Goal: Task Accomplishment & Management: Manage account settings

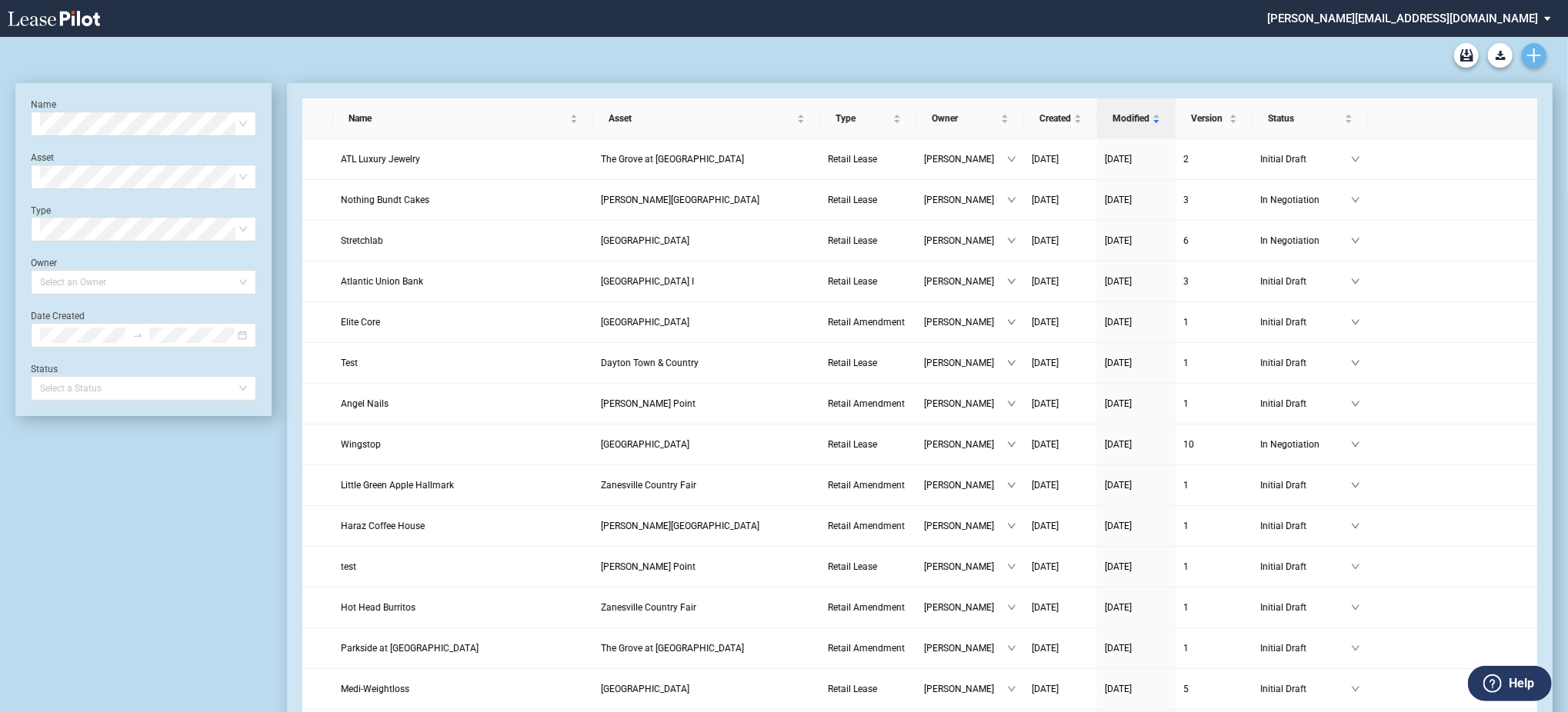
click at [1531, 53] on icon "Create new document" at bounding box center [1534, 55] width 14 height 14
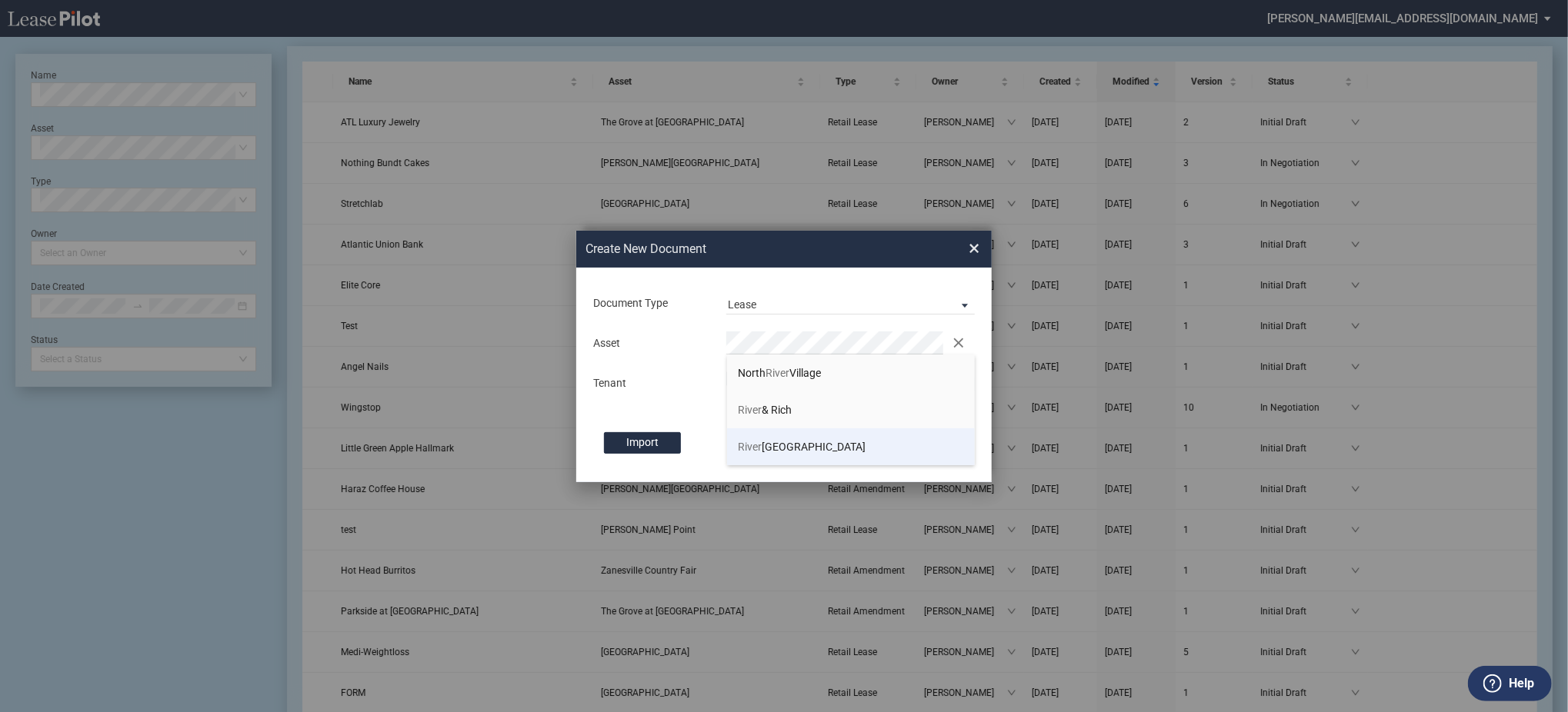
drag, startPoint x: 846, startPoint y: 438, endPoint x: 752, endPoint y: 452, distance: 95.0
click at [841, 438] on li "River birch Corner Shopping Center" at bounding box center [851, 446] width 248 height 37
click at [772, 402] on div "Document Type Lease Lease Amendment Deal Type Retail Deal Type Retail Form Reta…" at bounding box center [784, 374] width 415 height 215
click at [887, 432] on button "Create" at bounding box center [926, 443] width 77 height 22
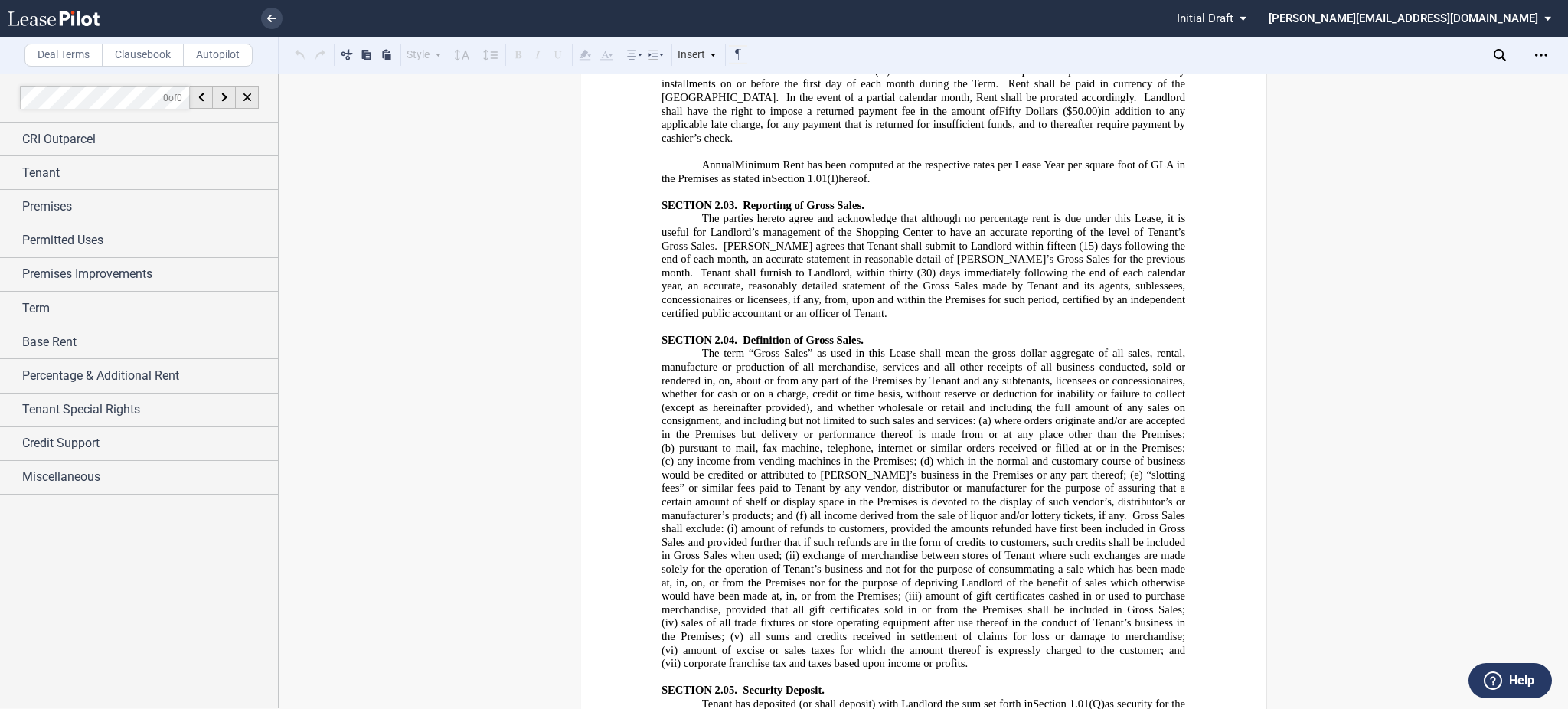
scroll to position [3981, 0]
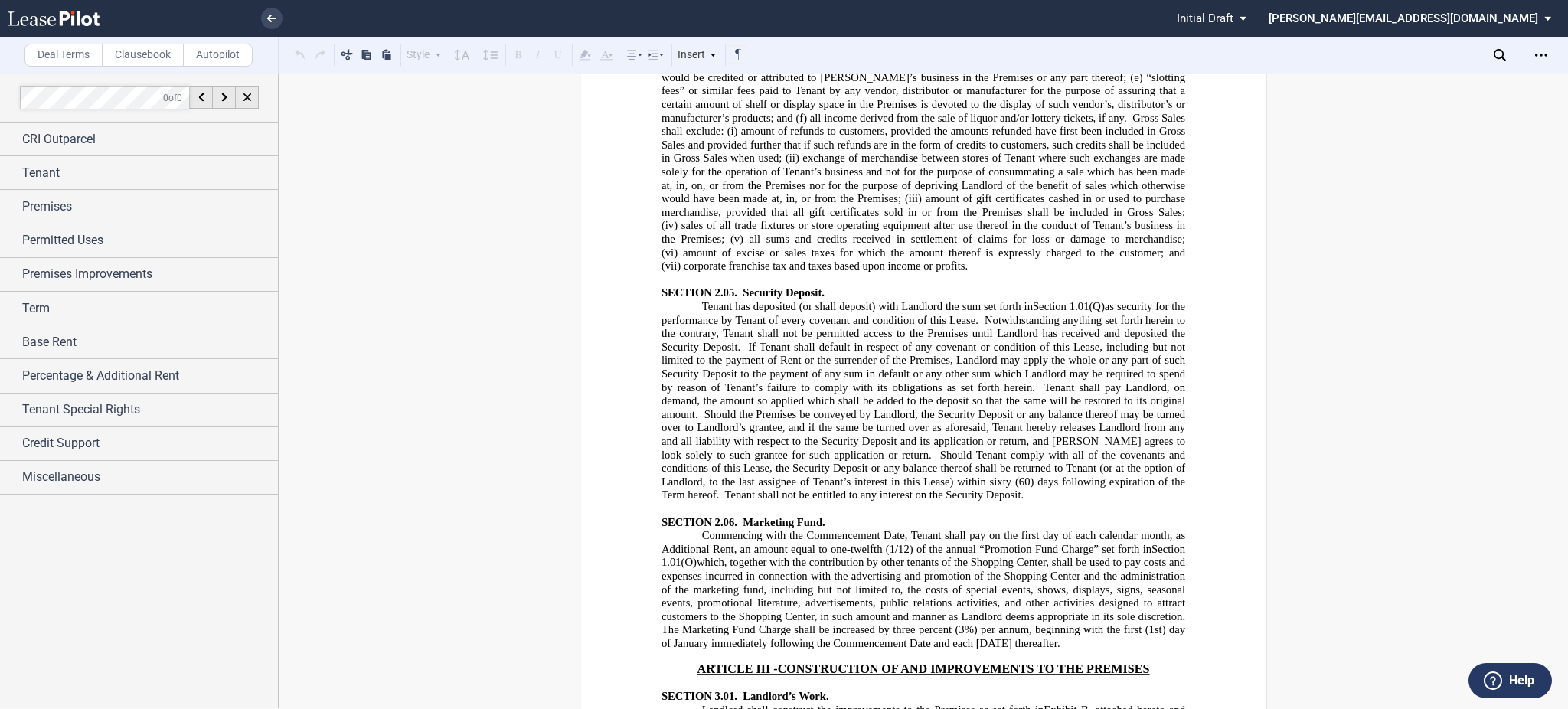
click at [1504, 46] on div "Download Download Commencement Date Agreement Share Document Print Create a New…" at bounding box center [1530, 55] width 74 height 24
click at [1499, 66] on div "Download Download Commencement Date Agreement Share Document Print Create a New…" at bounding box center [1530, 55] width 74 height 24
click at [1498, 59] on icon at bounding box center [1500, 55] width 12 height 12
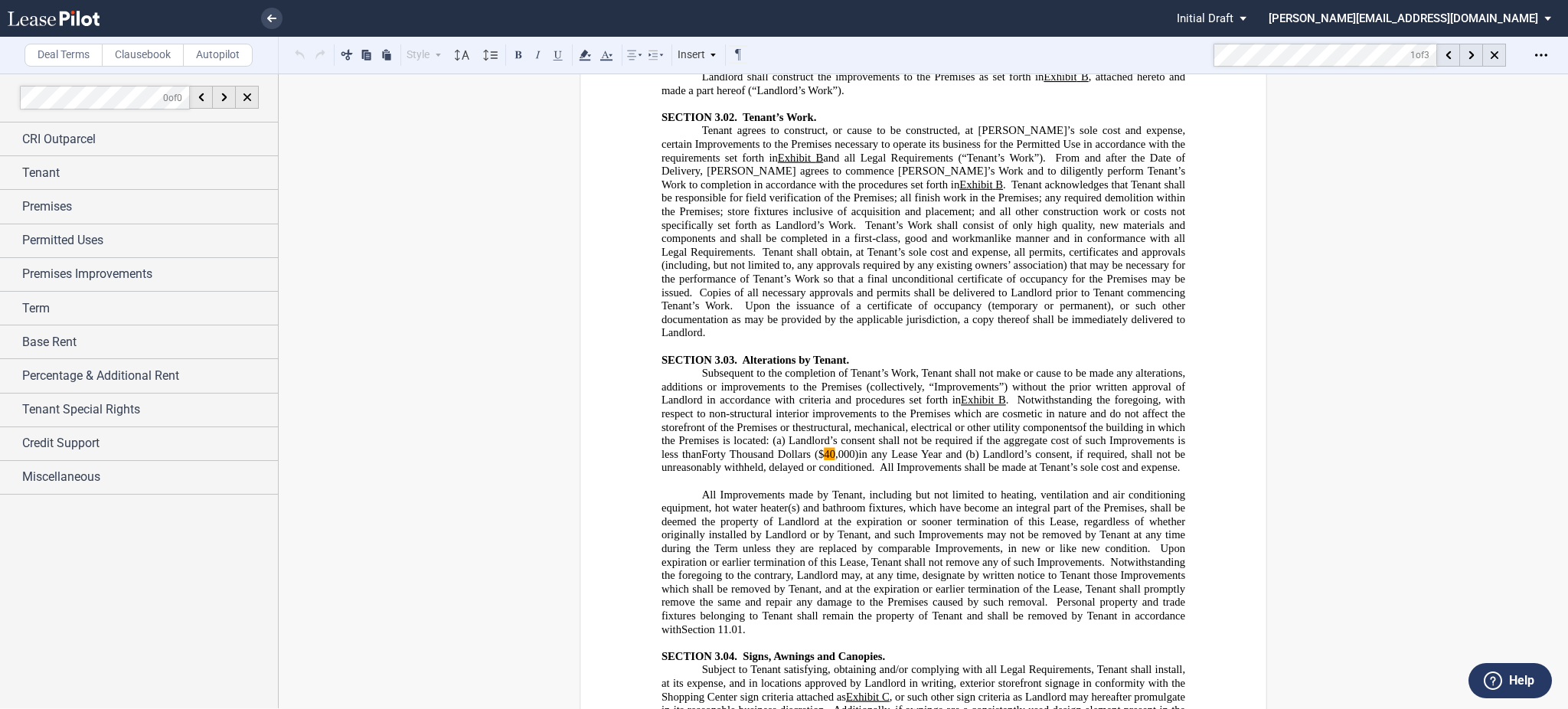
scroll to position [4684, 0]
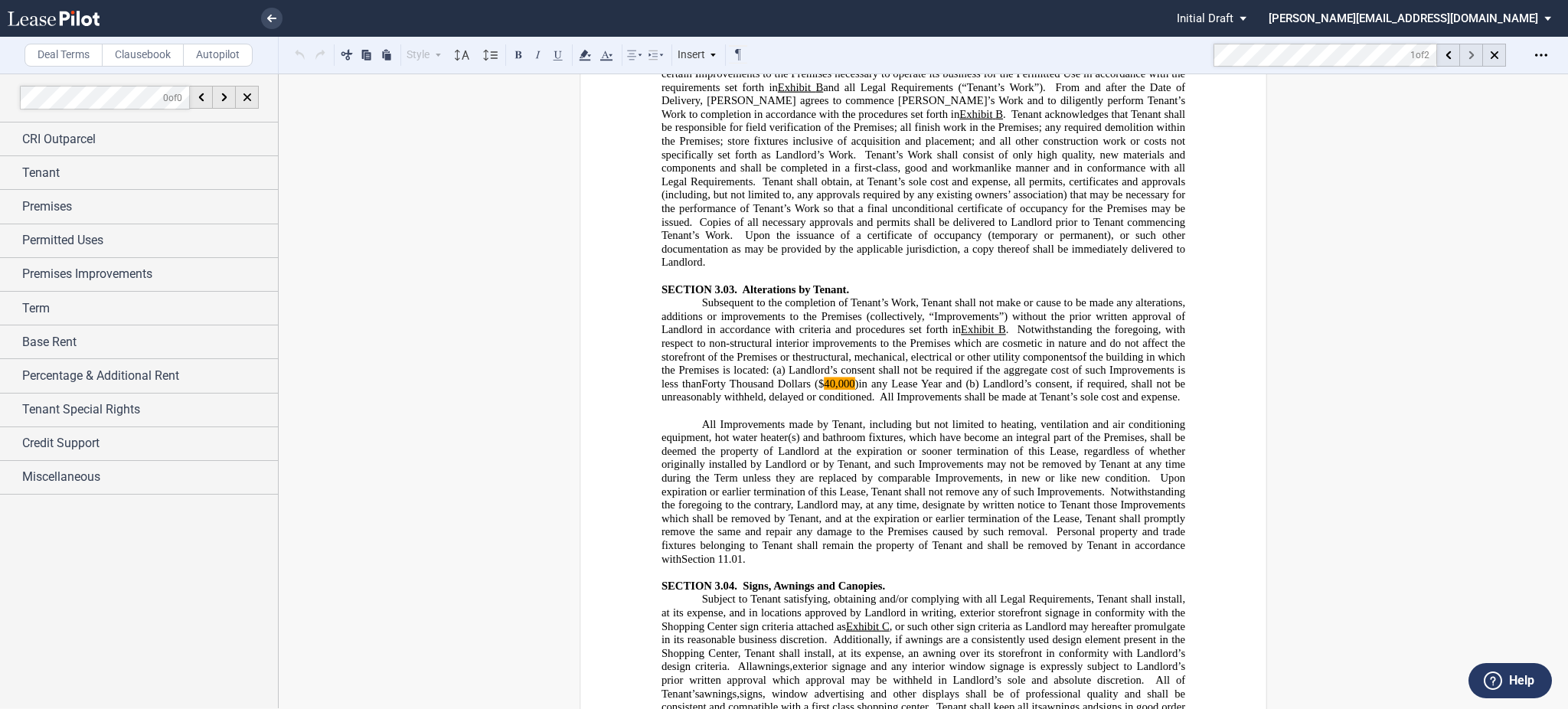
click at [1468, 59] on div at bounding box center [1471, 55] width 23 height 23
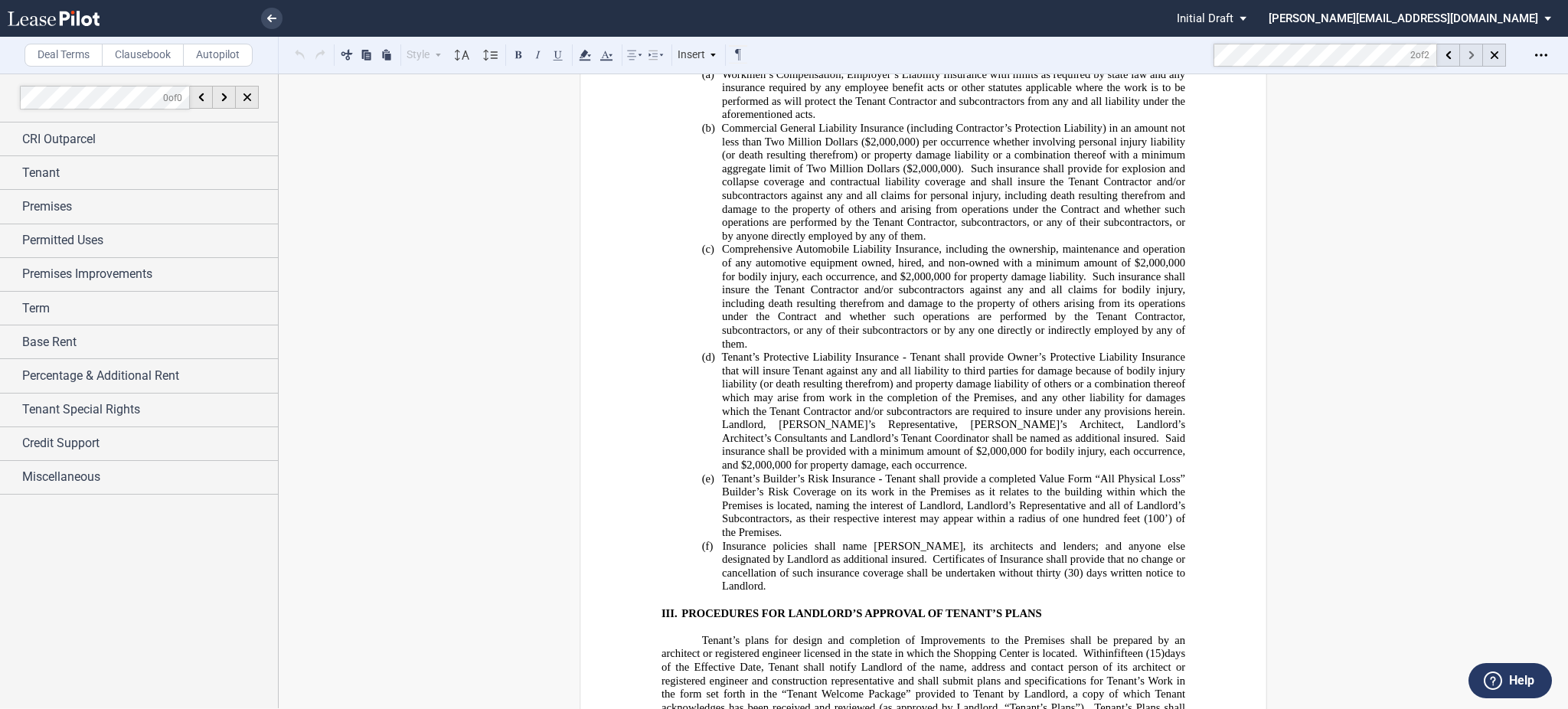
scroll to position [25736, 0]
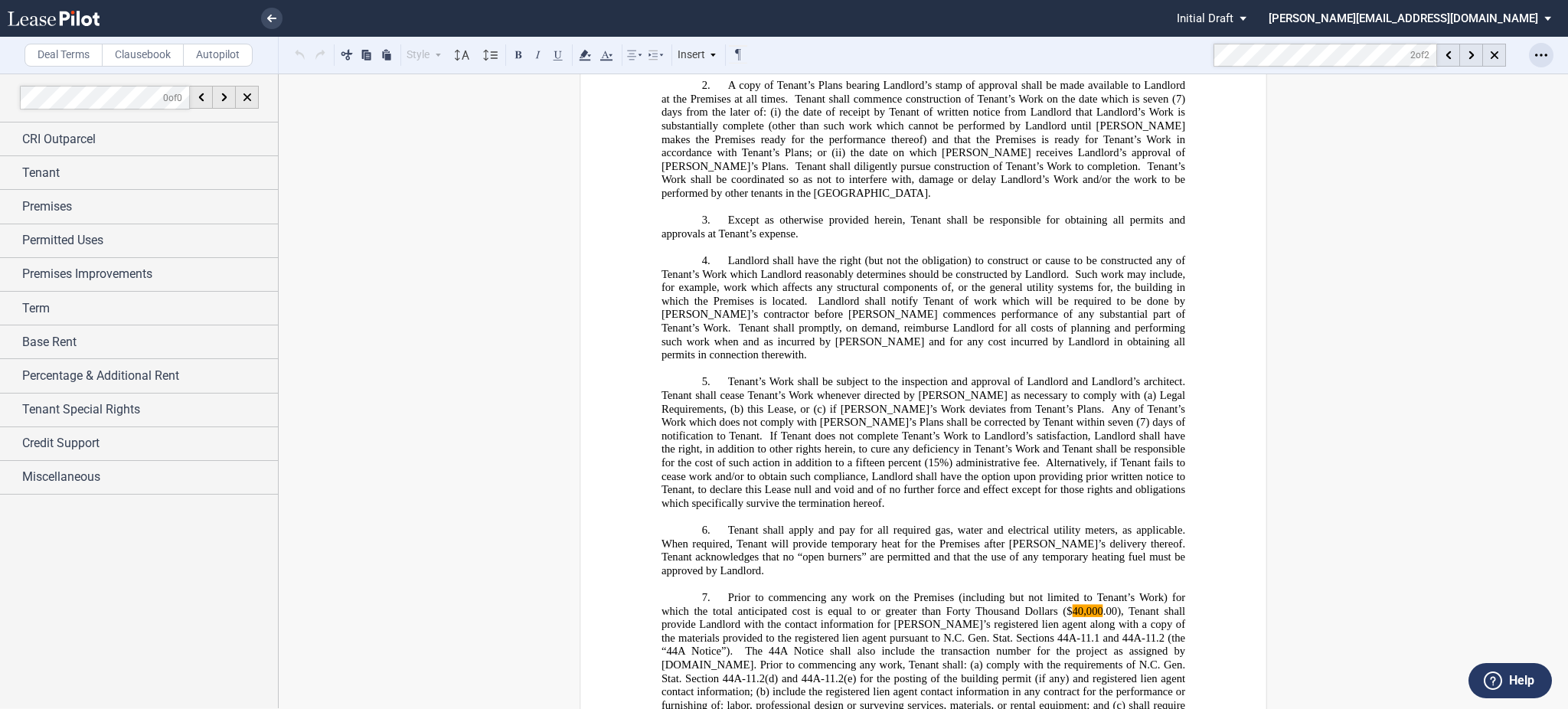
click at [1550, 54] on div "Open Lease options menu" at bounding box center [1541, 55] width 24 height 24
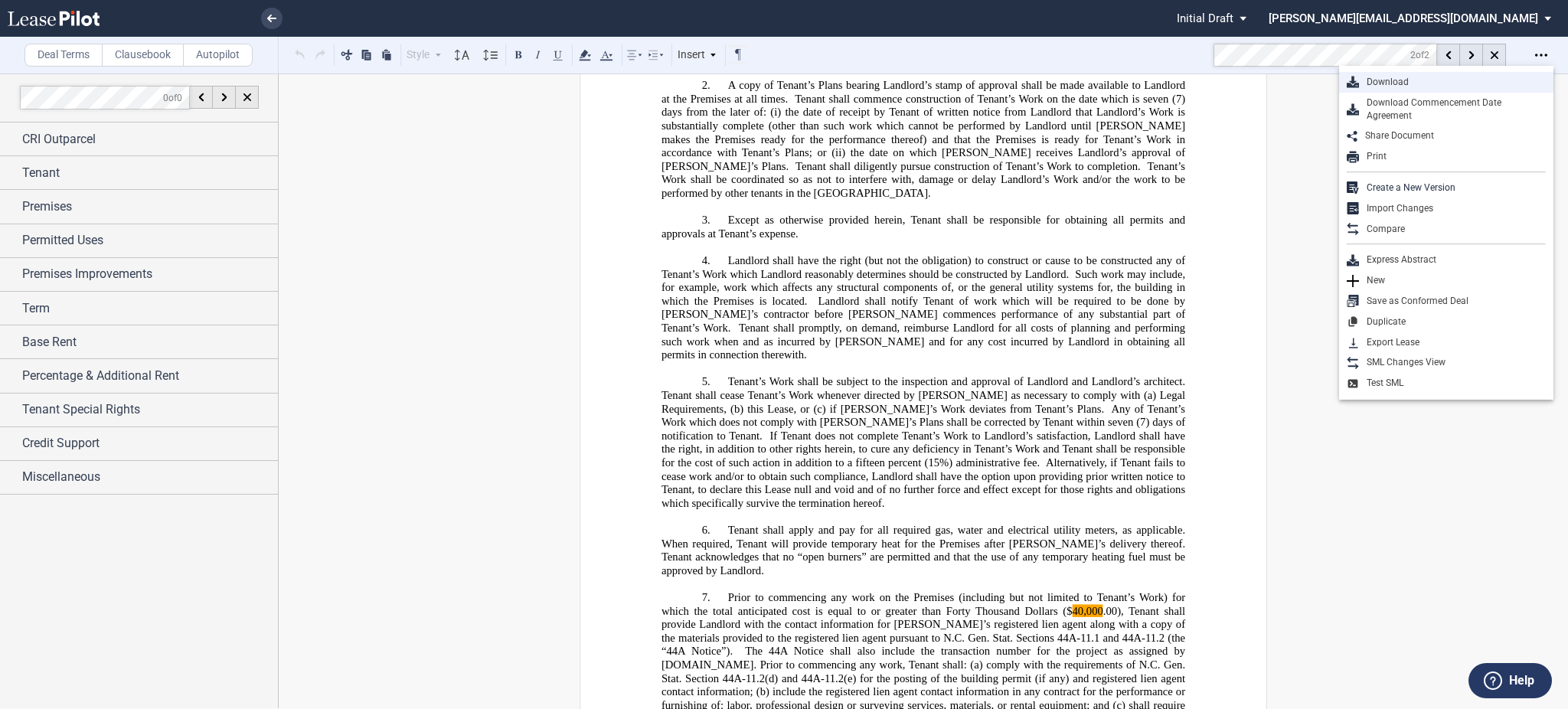
click at [1441, 86] on div "Download" at bounding box center [1452, 82] width 187 height 13
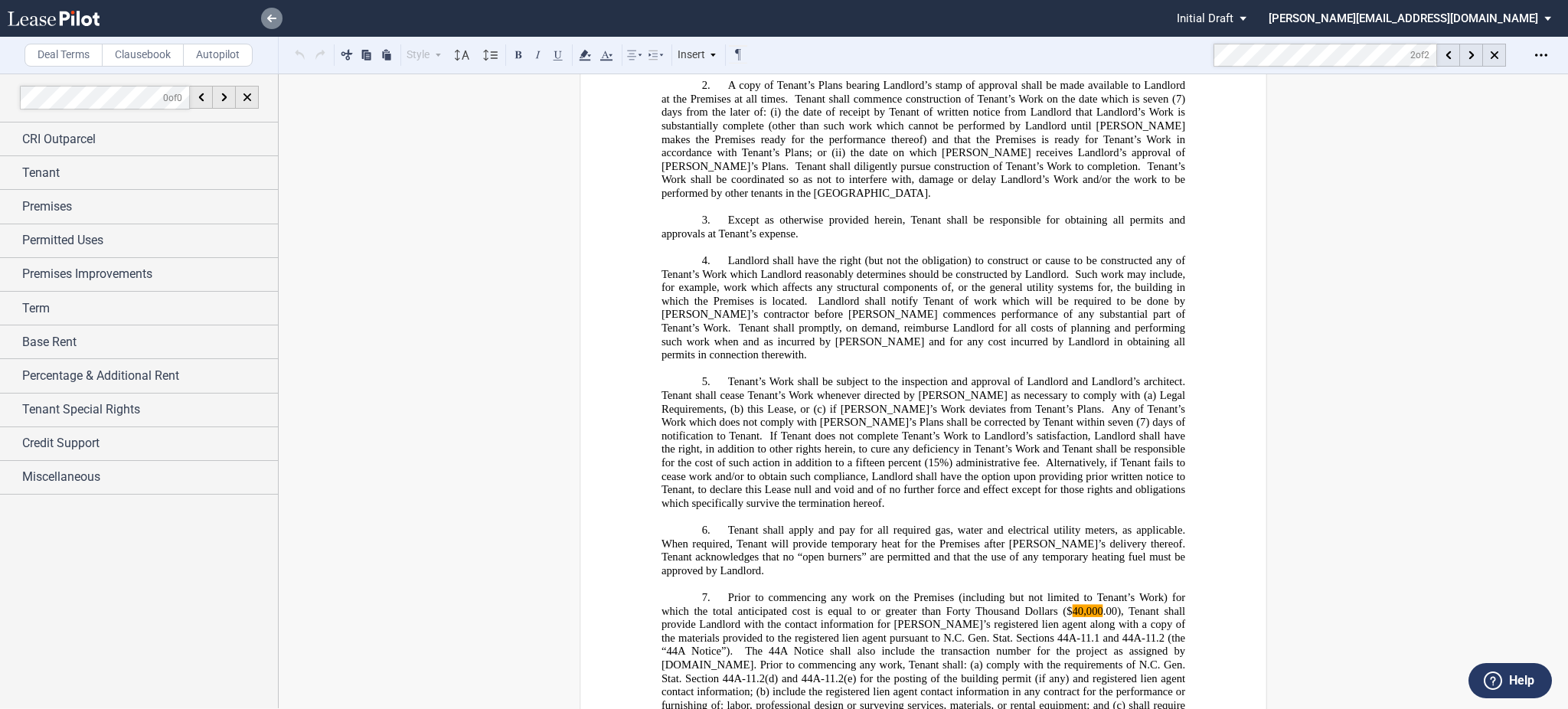
click at [264, 13] on link at bounding box center [272, 18] width 22 height 22
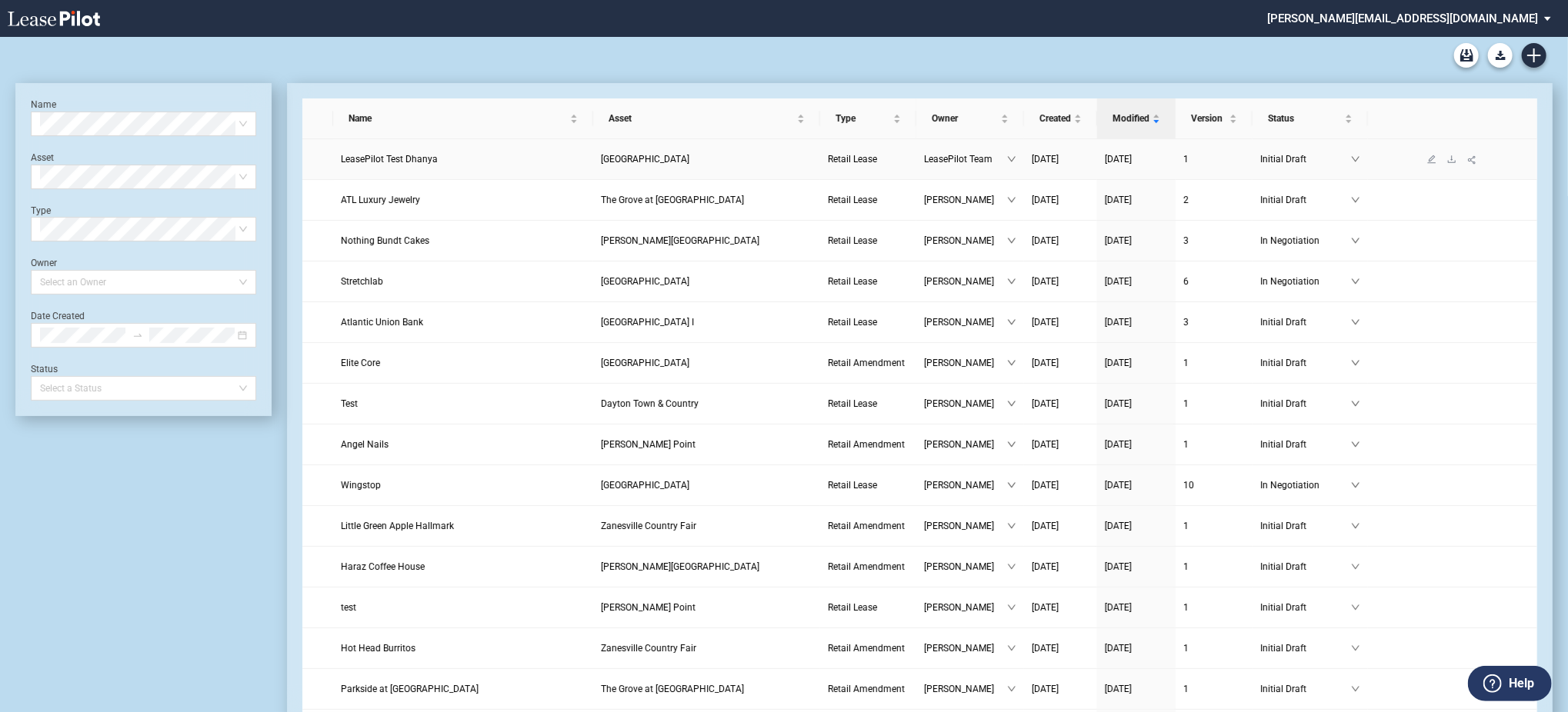
click at [1453, 153] on link at bounding box center [1451, 159] width 20 height 11
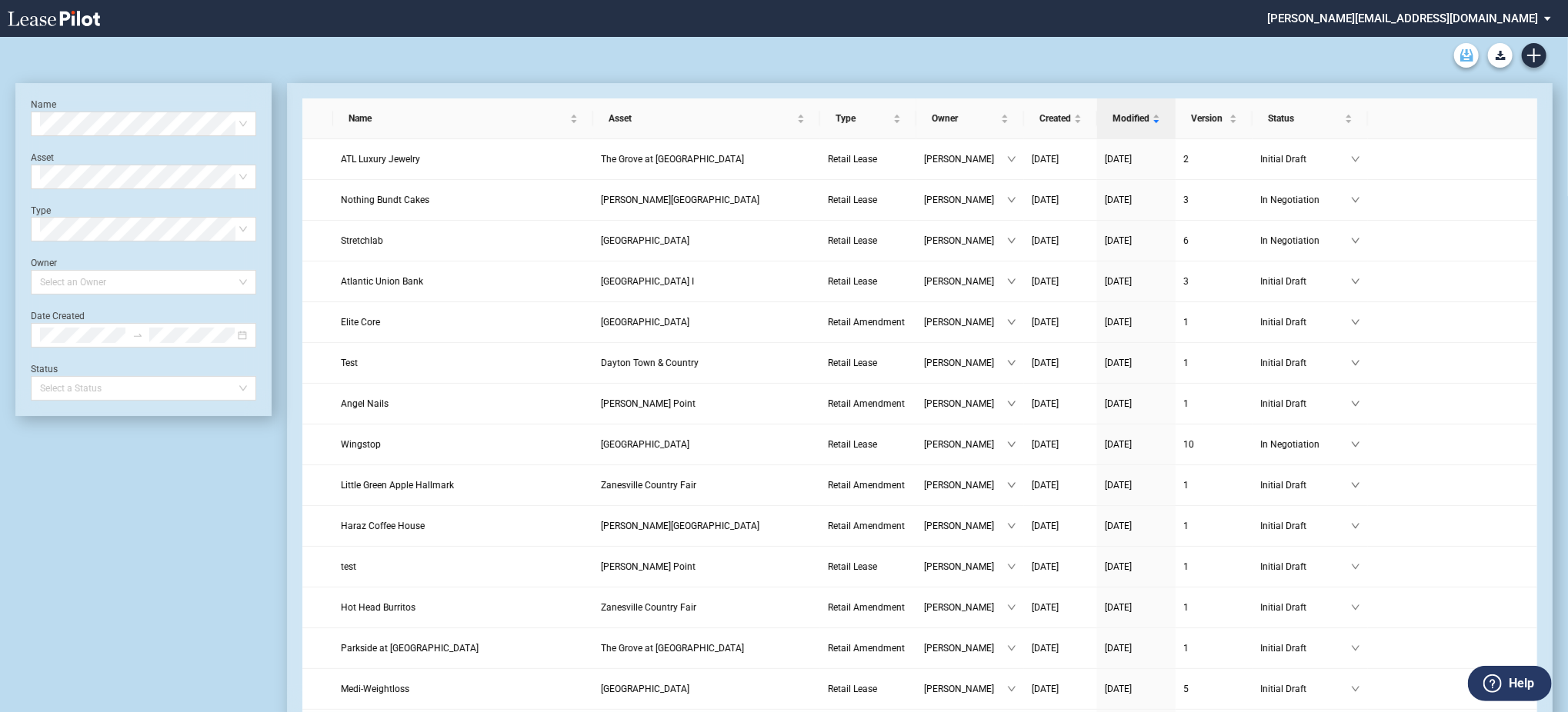
click at [1456, 60] on link "Archive" at bounding box center [1466, 55] width 25 height 25
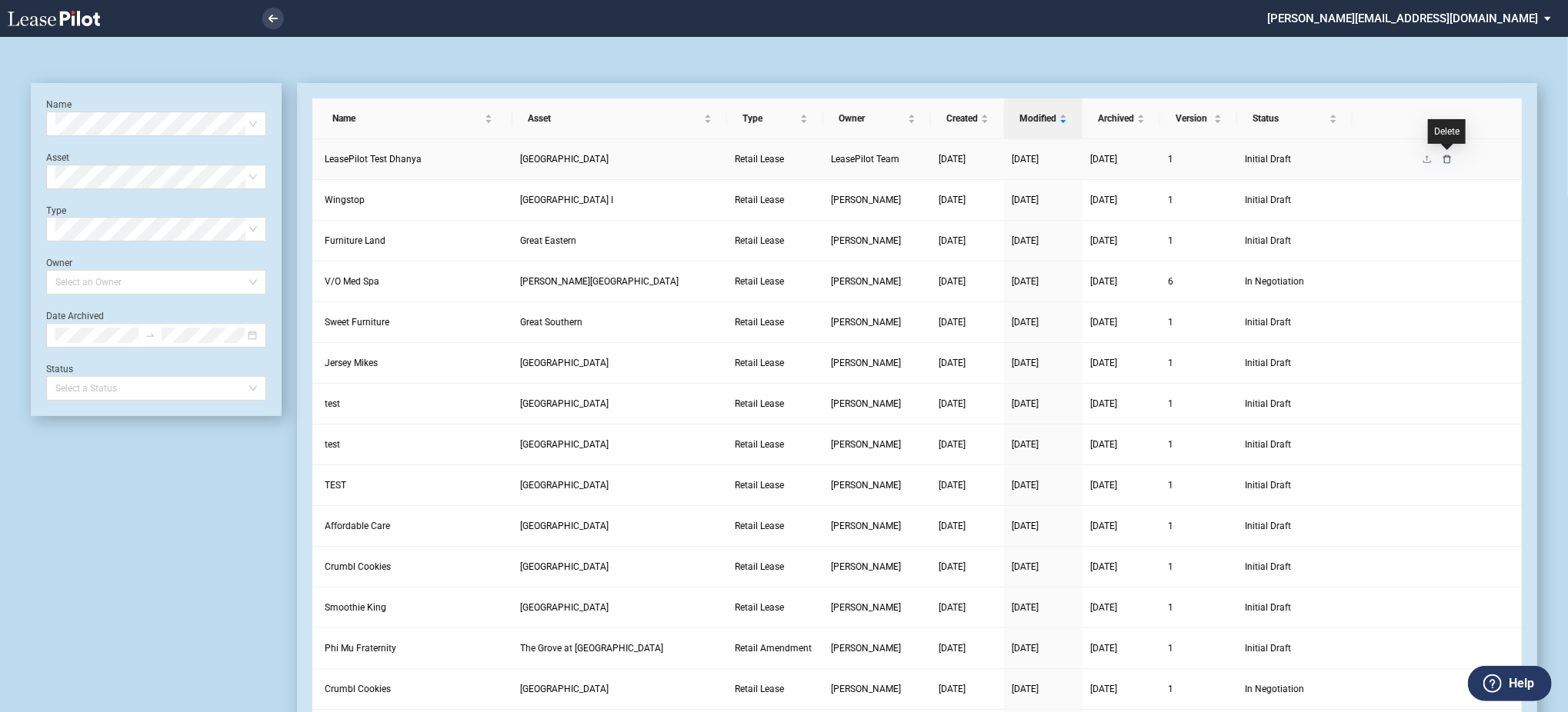
click at [1445, 160] on icon "delete" at bounding box center [1447, 159] width 10 height 10
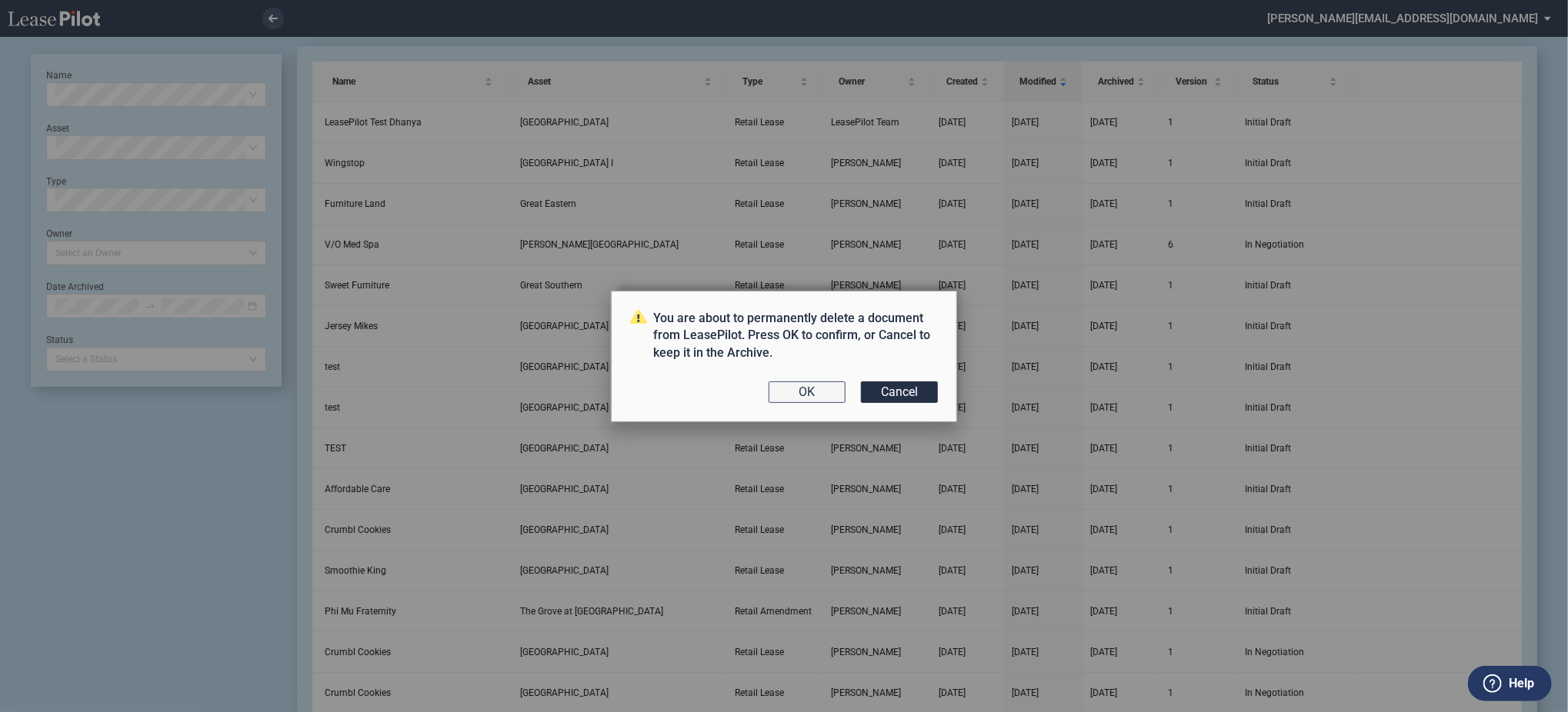
click at [790, 387] on button "OK" at bounding box center [807, 392] width 77 height 22
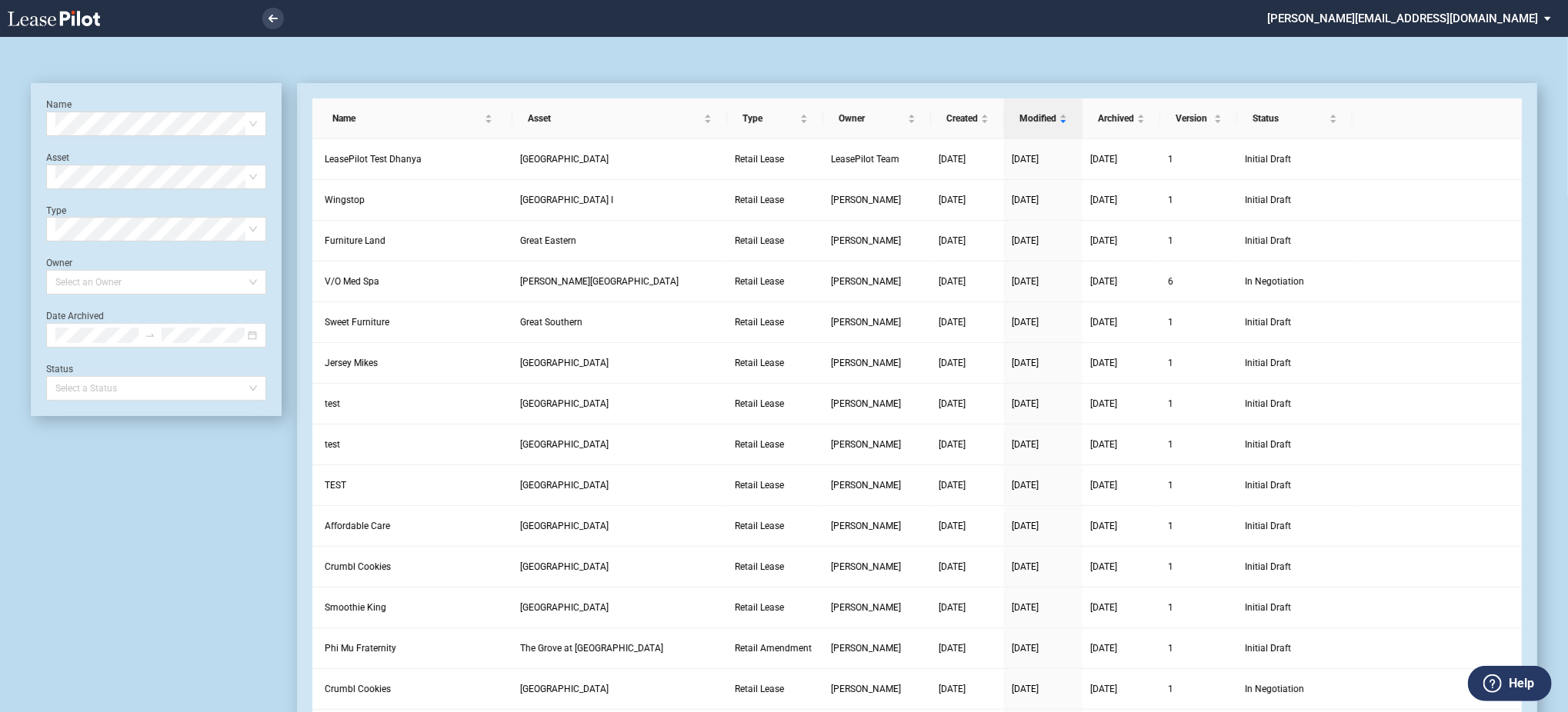
scroll to position [37, 0]
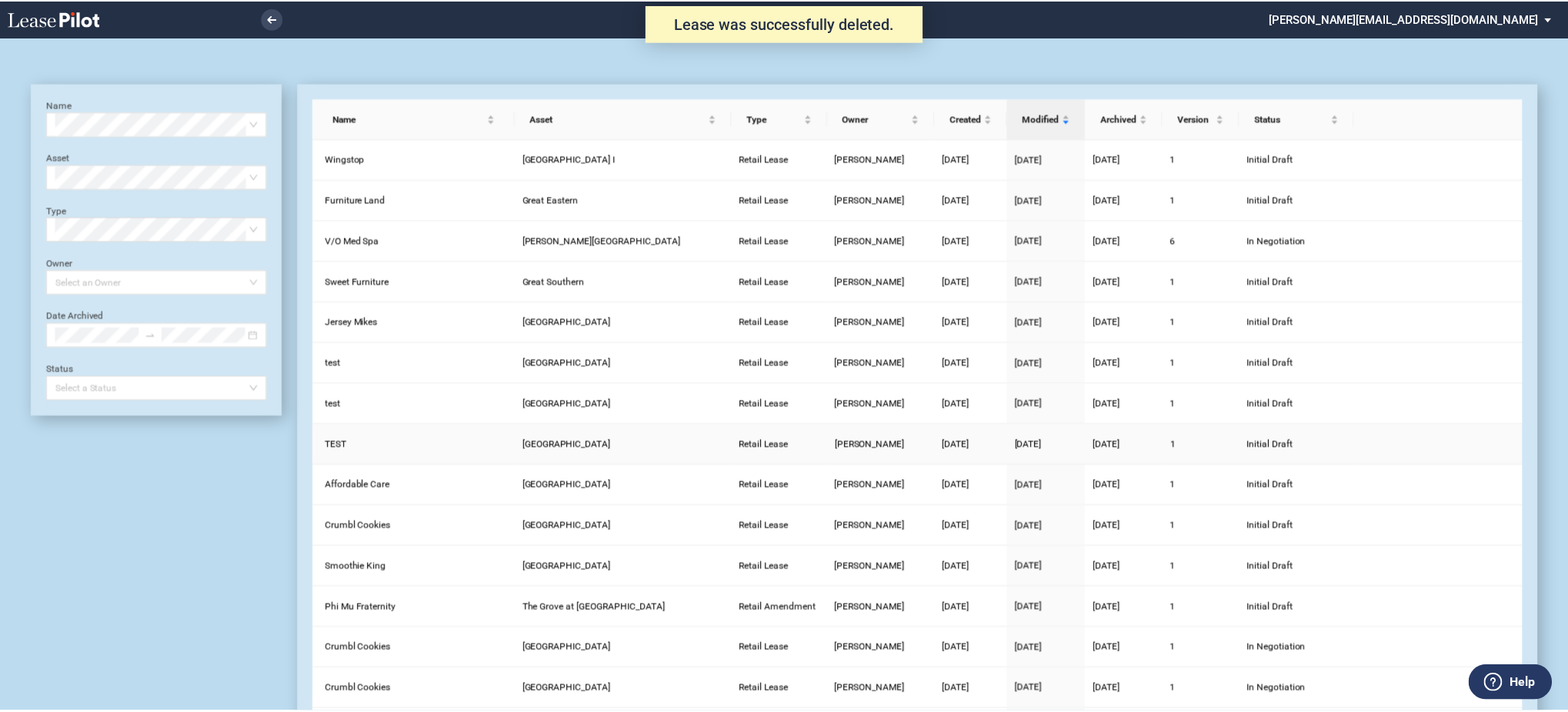
scroll to position [37, 0]
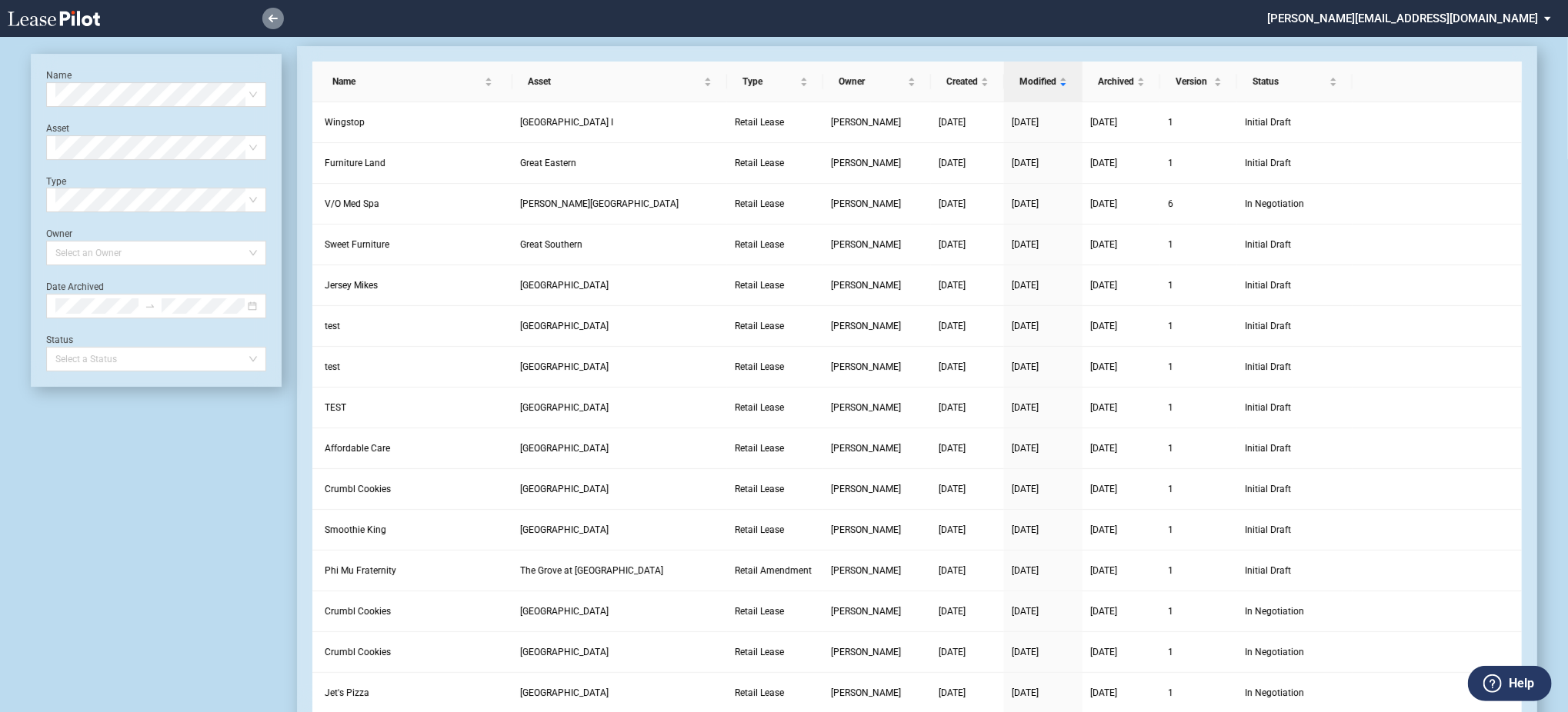
drag, startPoint x: 254, startPoint y: 17, endPoint x: 265, endPoint y: 24, distance: 13.0
click at [261, 22] on li at bounding box center [221, 18] width 126 height 37
click at [273, 26] on link at bounding box center [273, 18] width 22 height 22
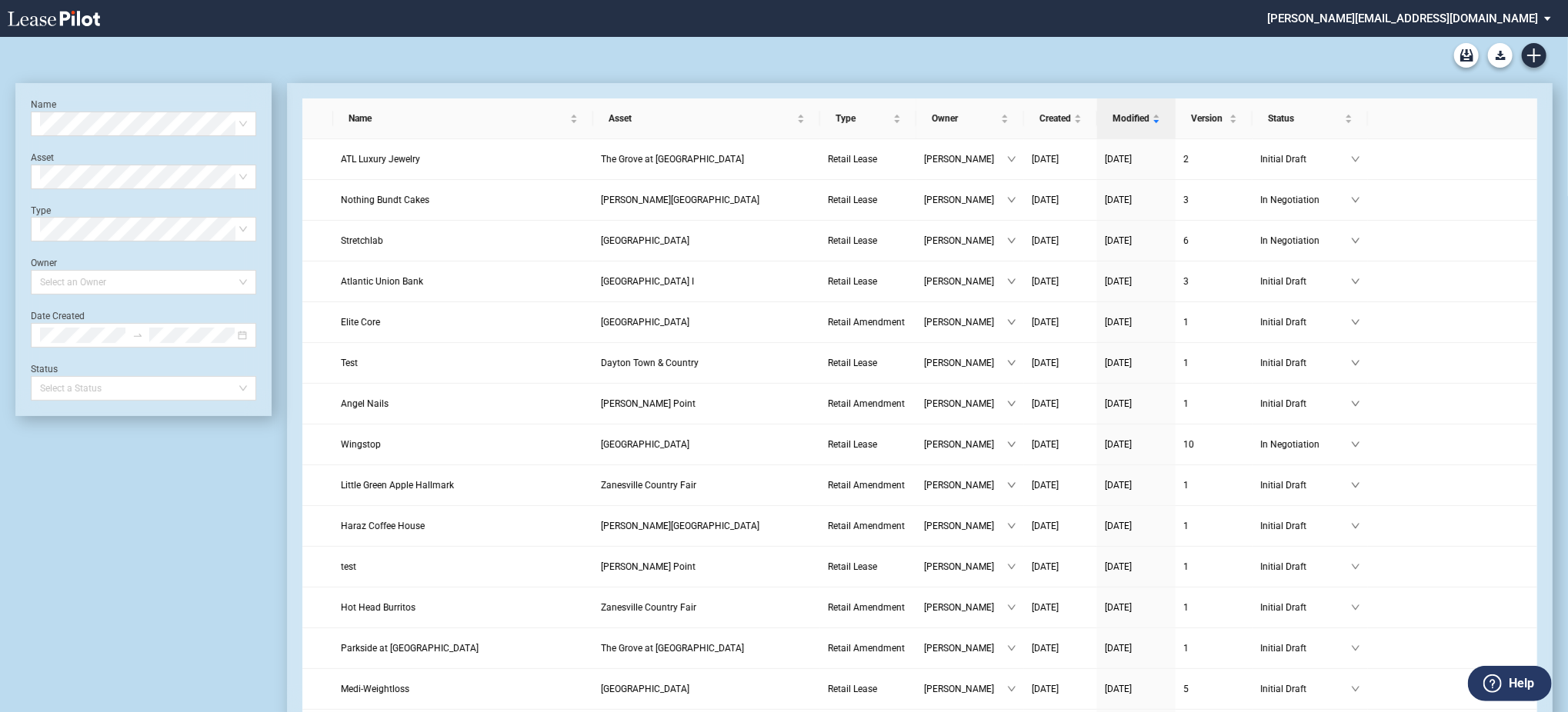
click at [1470, 29] on md-select "[PERSON_NAME][EMAIL_ADDRESS][DOMAIN_NAME] Change Password 2-Factor Authenticati…" at bounding box center [1414, 17] width 298 height 34
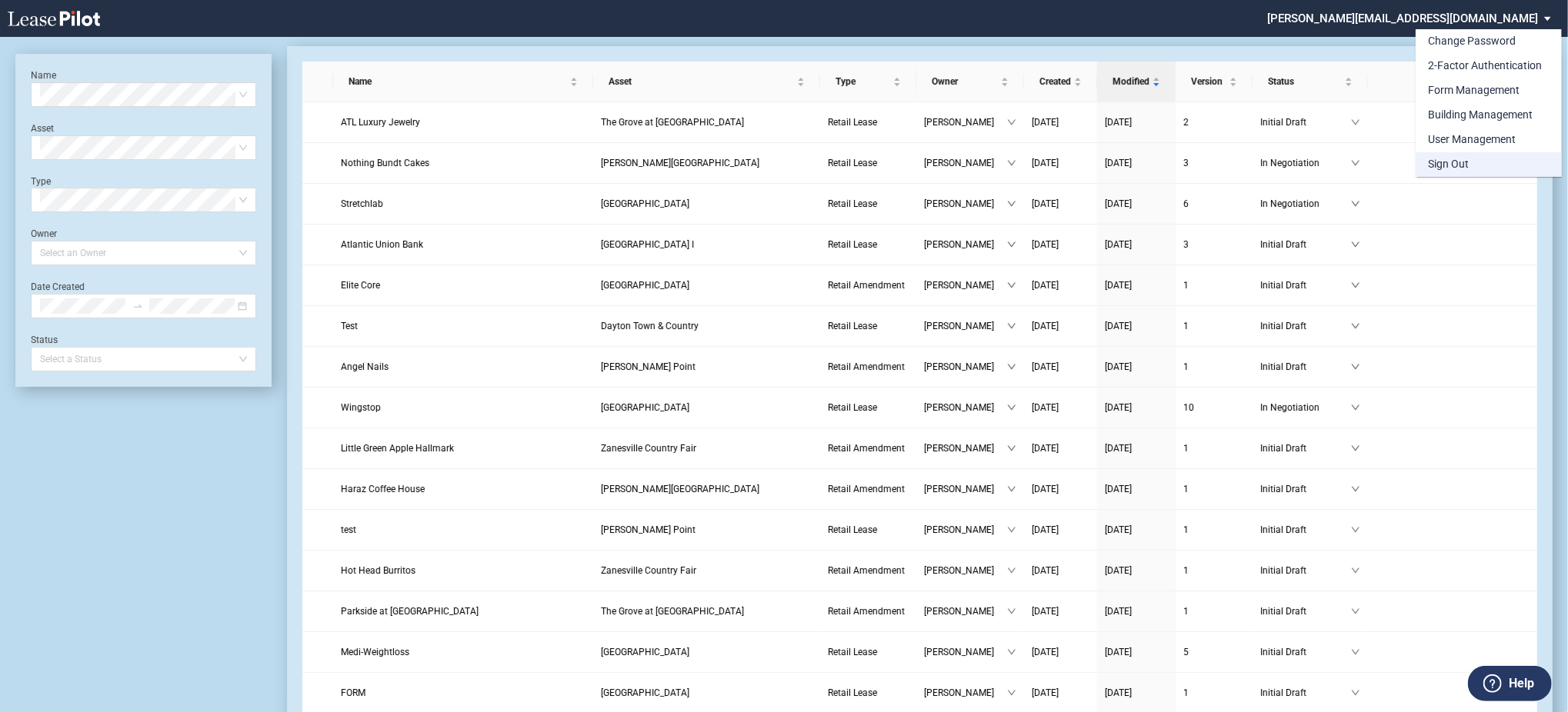
click at [1472, 164] on md-option "Sign Out" at bounding box center [1488, 165] width 147 height 25
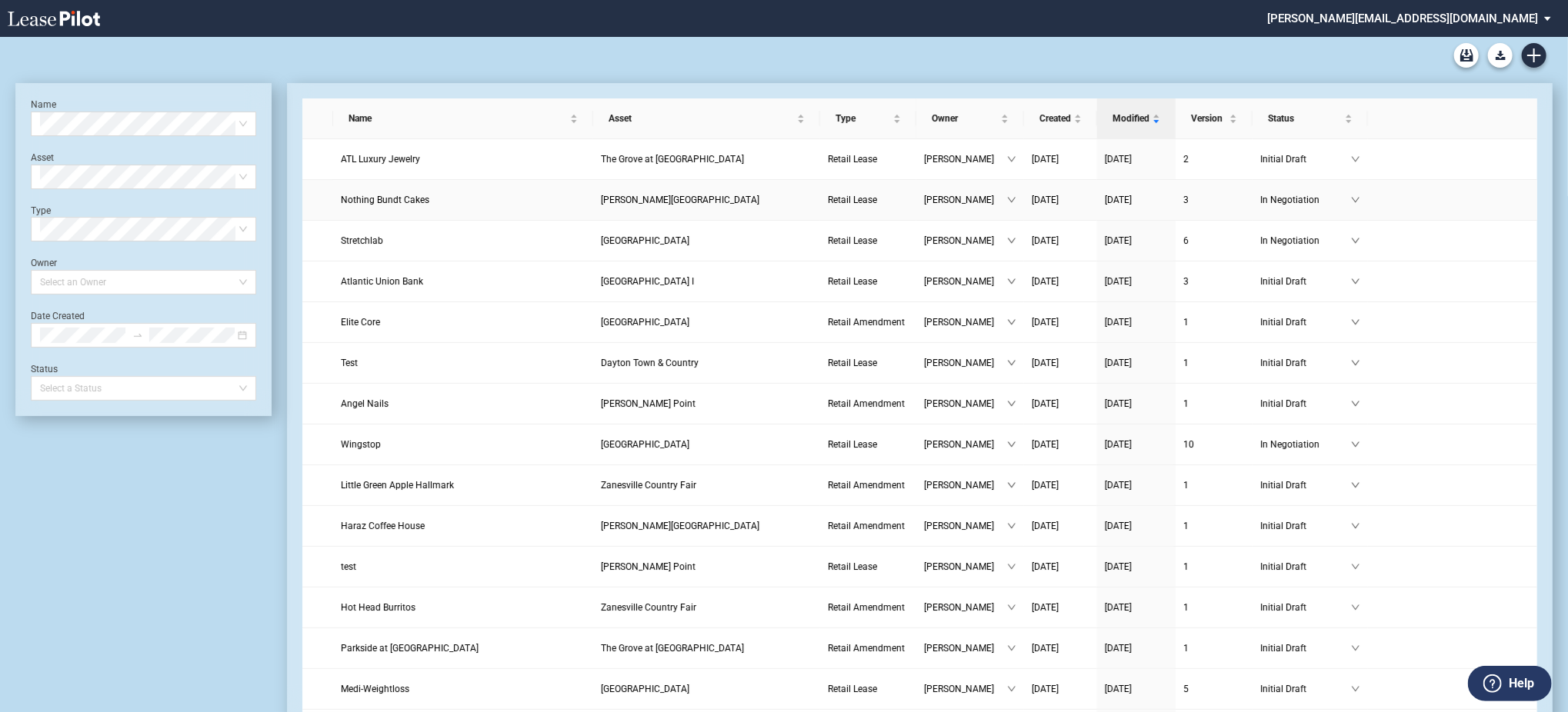
scroll to position [37, 0]
